Goal: Information Seeking & Learning: Find specific fact

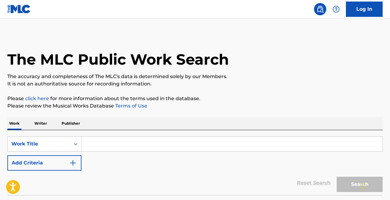
click at [104, 144] on input "Search Form" at bounding box center [231, 144] width 301 height 15
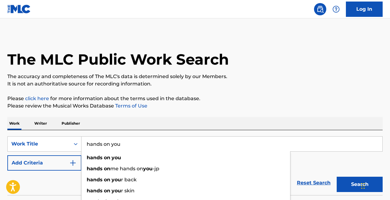
type input "hands on you"
click at [360, 184] on button "Search" at bounding box center [360, 184] width 46 height 15
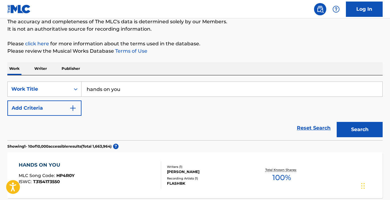
scroll to position [56, 0]
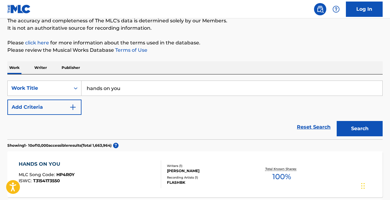
click at [58, 109] on button "Add Criteria" at bounding box center [44, 107] width 74 height 15
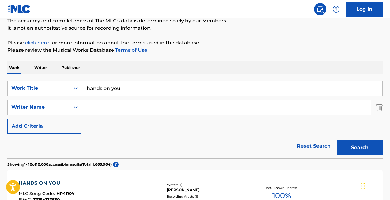
click at [96, 109] on input "Search Form" at bounding box center [225, 107] width 289 height 15
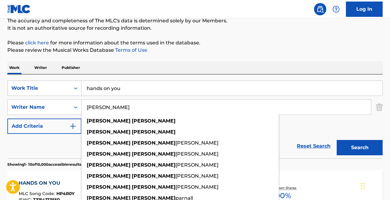
type input "[PERSON_NAME]"
click at [360, 148] on button "Search" at bounding box center [360, 147] width 46 height 15
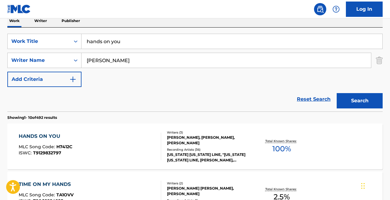
scroll to position [105, 0]
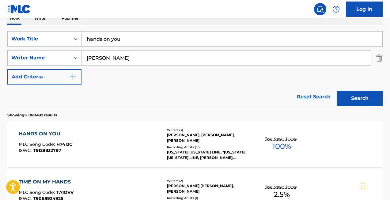
click at [211, 137] on div "[PERSON_NAME], [PERSON_NAME], [PERSON_NAME]" at bounding box center [208, 137] width 83 height 11
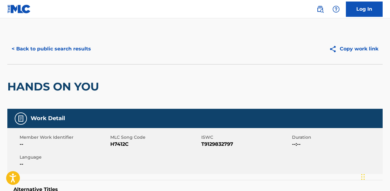
click at [66, 49] on button "< Back to public search results" at bounding box center [51, 48] width 88 height 15
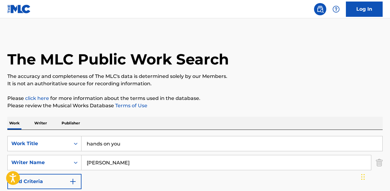
scroll to position [105, 0]
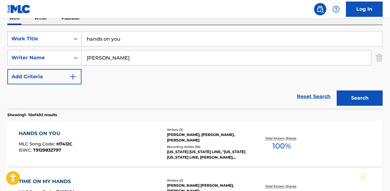
drag, startPoint x: 95, startPoint y: 38, endPoint x: 42, endPoint y: 37, distance: 53.0
click at [42, 37] on div "SearchWithCriteriabadfc823-51d2-4e6d-abcf-4021386df9a8 Work Title hands on you" at bounding box center [194, 38] width 375 height 15
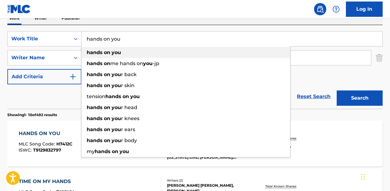
paste input "Take It Out On Me"
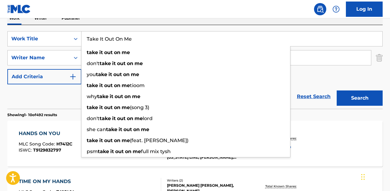
type input "Take It Out On Me"
drag, startPoint x: 306, startPoint y: 79, endPoint x: 292, endPoint y: 78, distance: 13.9
click at [306, 79] on div "SearchWithCriteriabadfc823-51d2-4e6d-abcf-4021386df9a8 Work Title Take It Out O…" at bounding box center [194, 57] width 375 height 53
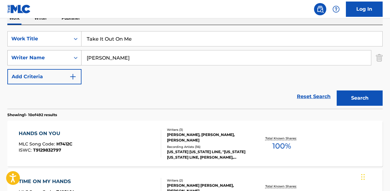
drag, startPoint x: 110, startPoint y: 58, endPoint x: 46, endPoint y: 55, distance: 64.4
click at [46, 55] on div "SearchWithCriteria377714c0-8796-4c90-980e-b086373c07bd Writer Name [PERSON_NAME]" at bounding box center [194, 57] width 375 height 15
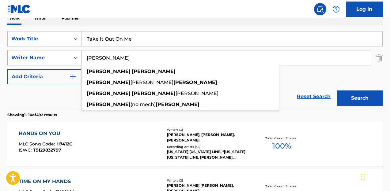
type input "[PERSON_NAME]"
click at [360, 98] on button "Search" at bounding box center [360, 98] width 46 height 15
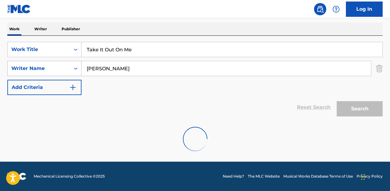
scroll to position [94, 0]
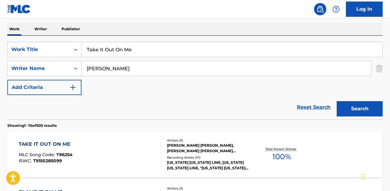
click at [208, 144] on div "[PERSON_NAME] [PERSON_NAME], [PERSON_NAME] [PERSON_NAME] [PERSON_NAME]" at bounding box center [208, 148] width 83 height 11
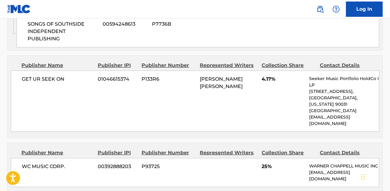
scroll to position [626, 0]
